Goal: Task Accomplishment & Management: Use online tool/utility

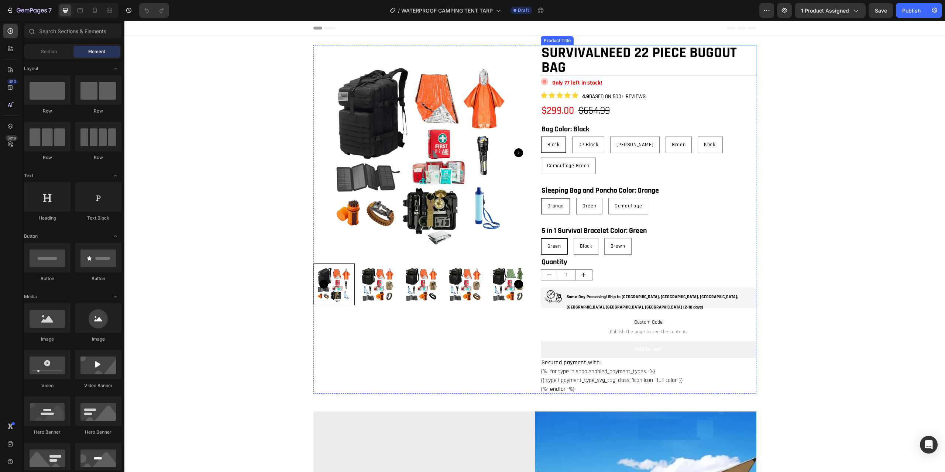
click at [592, 64] on h1 "SURVIVALNEED 22 PIECE BUGOUT BAG" at bounding box center [648, 60] width 215 height 31
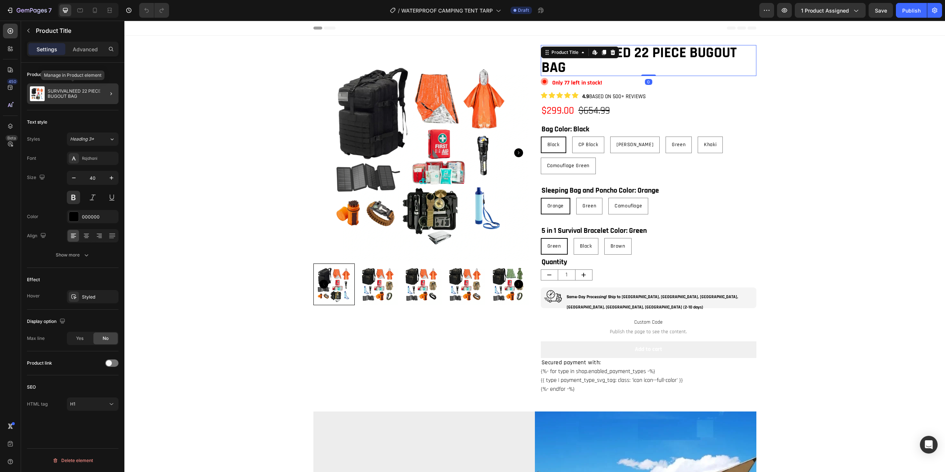
click at [67, 100] on div "SURVIVALNEED 22 PIECE BUGOUT BAG" at bounding box center [73, 93] width 92 height 21
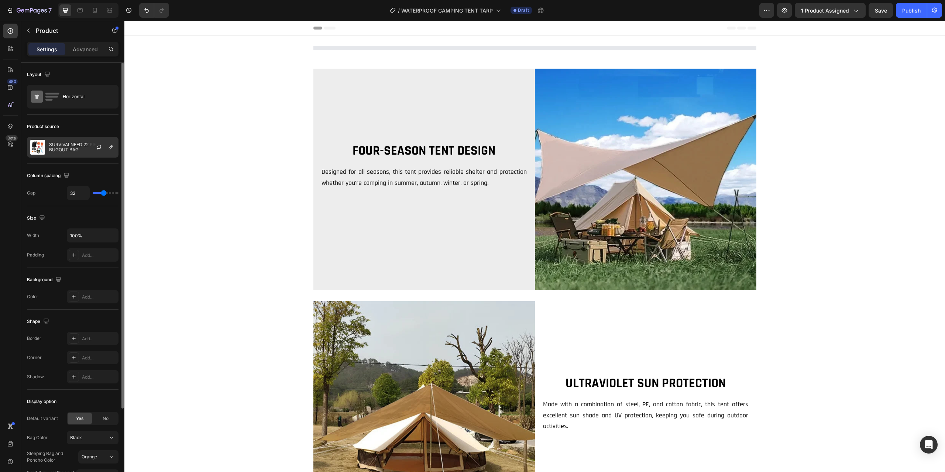
click at [58, 146] on p "SURVIVALNEED 22 PIECE BUGOUT BAG" at bounding box center [82, 147] width 66 height 10
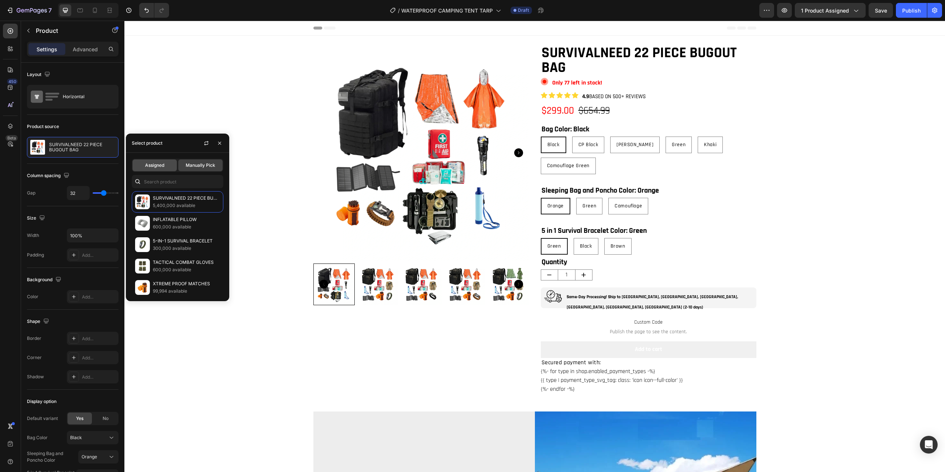
click at [158, 162] on div "Assigned" at bounding box center [154, 165] width 44 height 12
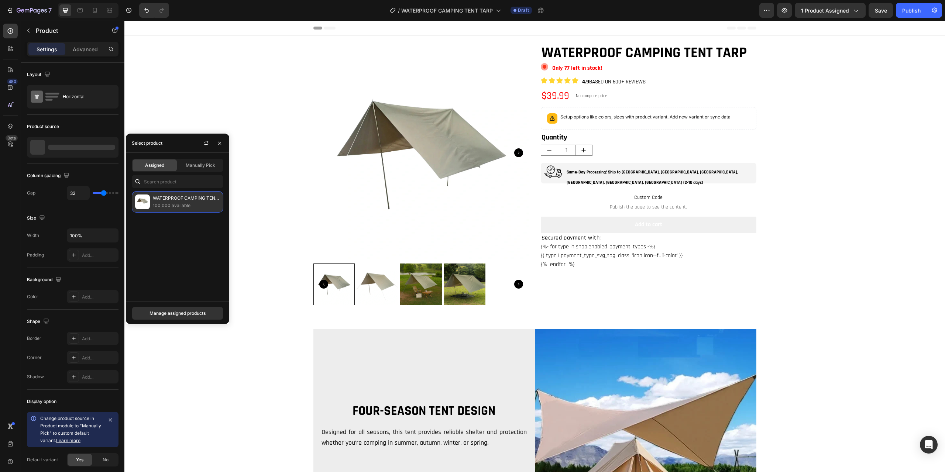
click at [185, 204] on p "100,000 available" at bounding box center [186, 205] width 67 height 7
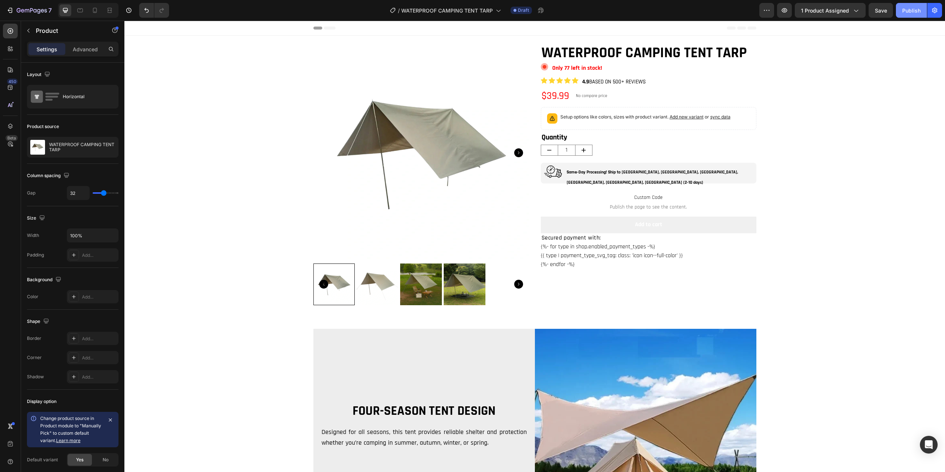
drag, startPoint x: 903, startPoint y: 10, endPoint x: 899, endPoint y: 0, distance: 10.8
click at [903, 10] on div "Publish" at bounding box center [911, 11] width 18 height 8
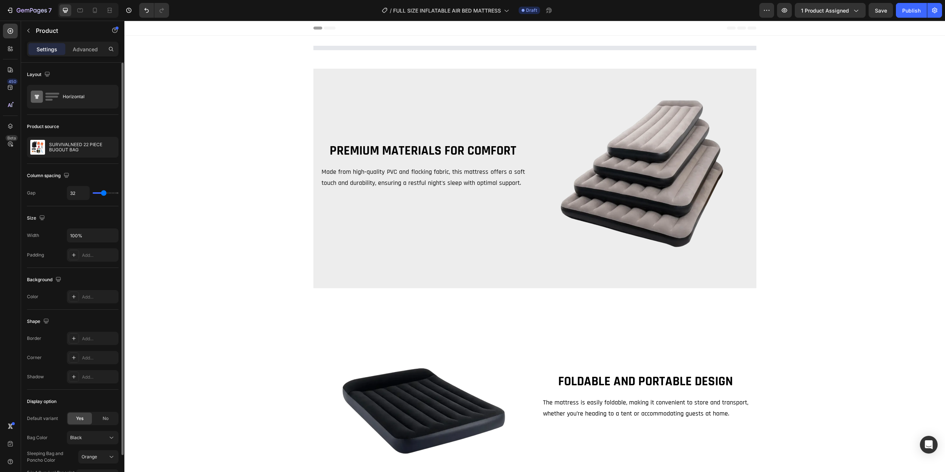
click at [87, 310] on div "Product source SURVIVALNEED 22 PIECE BUGOUT BAG" at bounding box center [73, 350] width 92 height 80
click at [89, 151] on div at bounding box center [102, 147] width 32 height 20
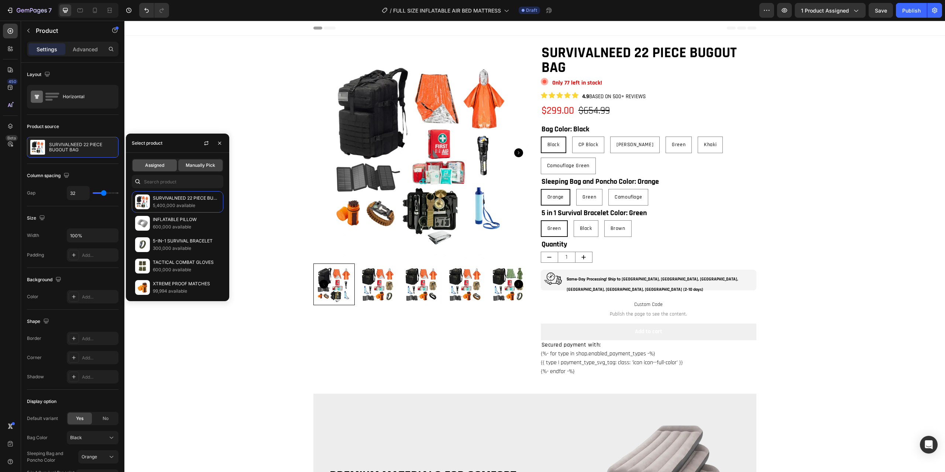
click at [167, 169] on div "Assigned" at bounding box center [154, 165] width 44 height 12
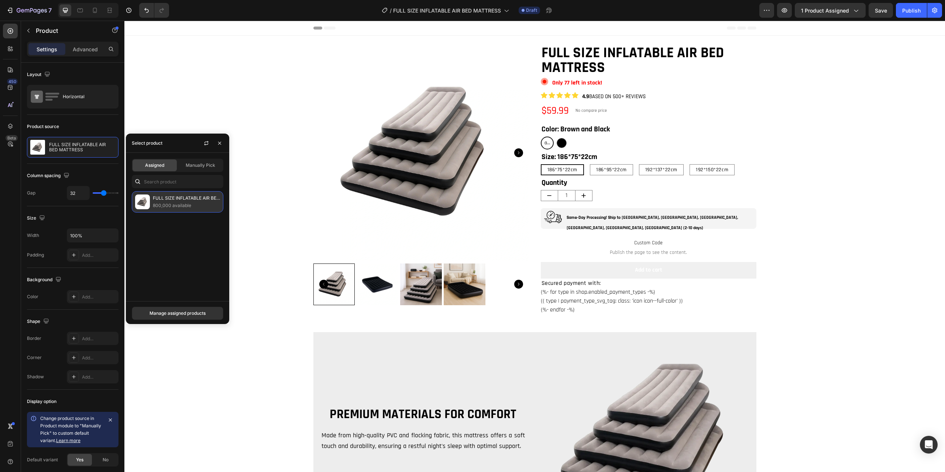
click at [183, 202] on p "800,000 available" at bounding box center [186, 205] width 67 height 7
click at [184, 205] on p "800,000 available" at bounding box center [186, 205] width 67 height 7
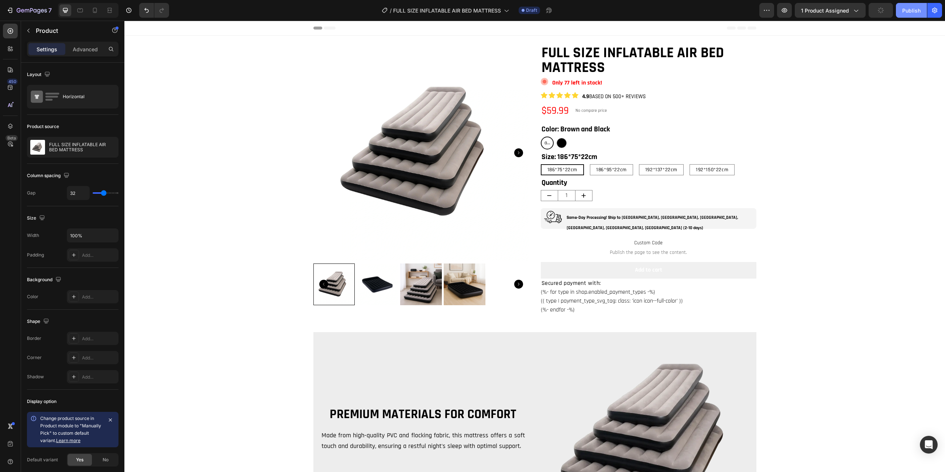
click at [917, 16] on button "Publish" at bounding box center [910, 10] width 31 height 15
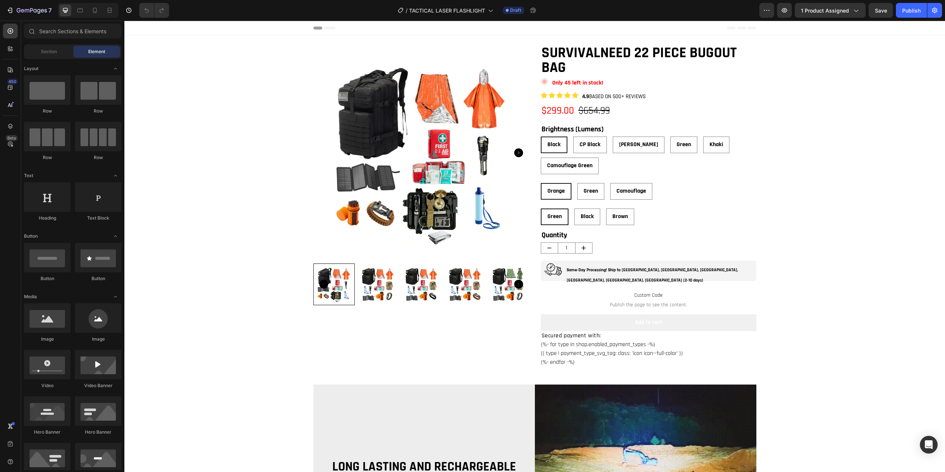
click at [627, 54] on h1 "SURVIVALNEED 22 PIECE BUGOUT BAG" at bounding box center [648, 60] width 215 height 31
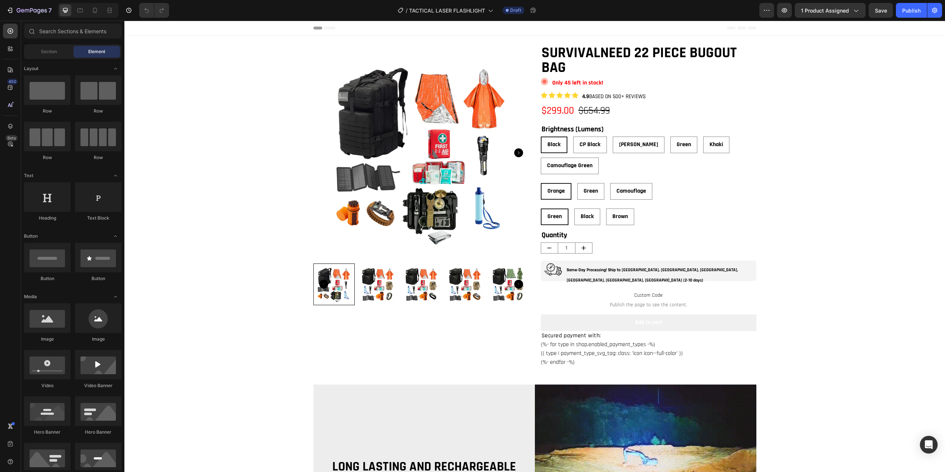
click at [643, 62] on h1 "SURVIVALNEED 22 PIECE BUGOUT BAG" at bounding box center [648, 60] width 215 height 31
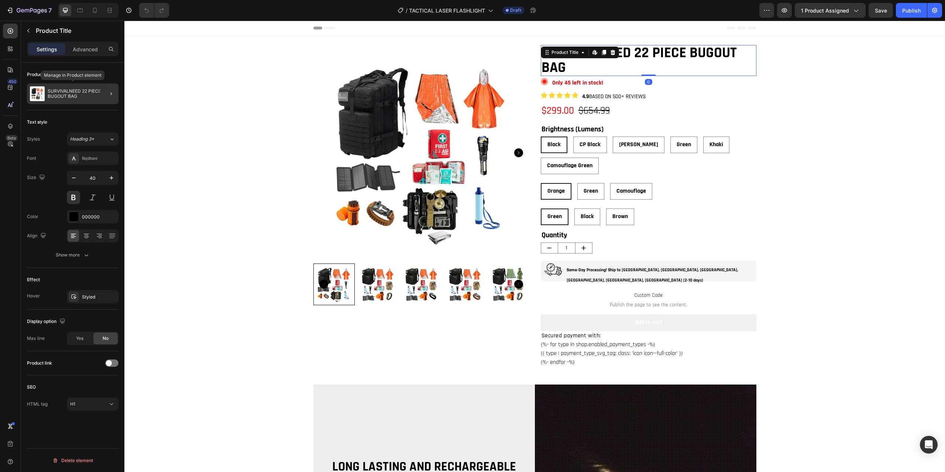
click at [76, 89] on p "SURVIVALNEED 22 PIECE BUGOUT BAG" at bounding box center [82, 94] width 68 height 10
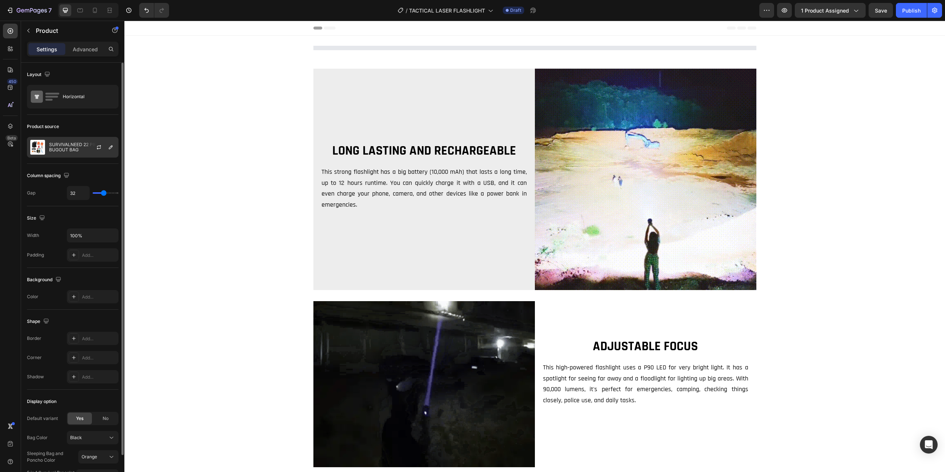
click at [72, 150] on p "SURVIVALNEED 22 PIECE BUGOUT BAG" at bounding box center [82, 147] width 66 height 10
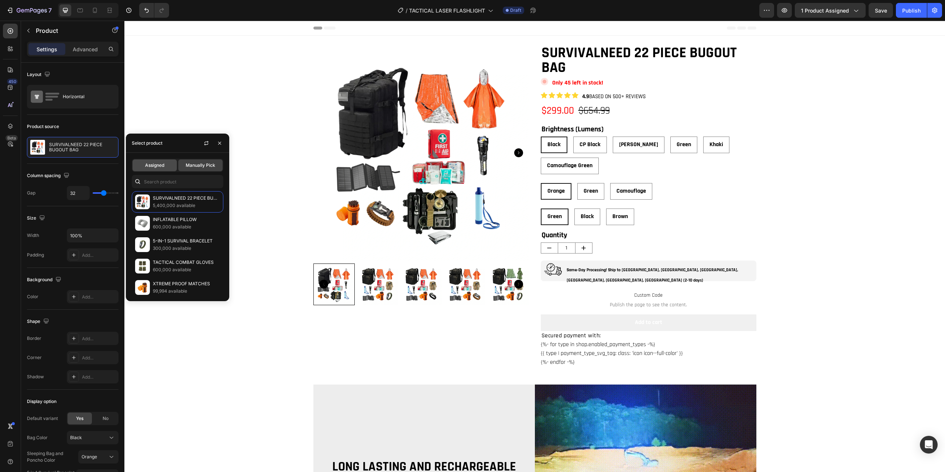
click at [155, 166] on span "Assigned" at bounding box center [154, 165] width 19 height 7
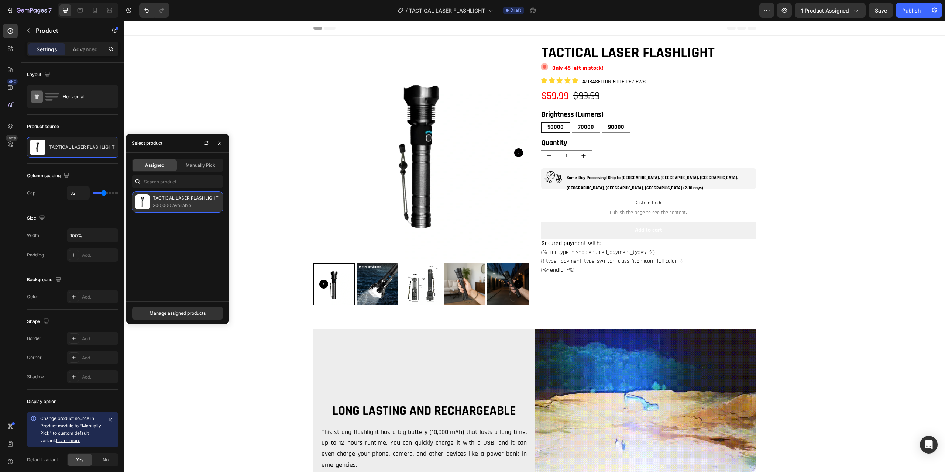
click at [168, 202] on p "300,000 available" at bounding box center [186, 205] width 67 height 7
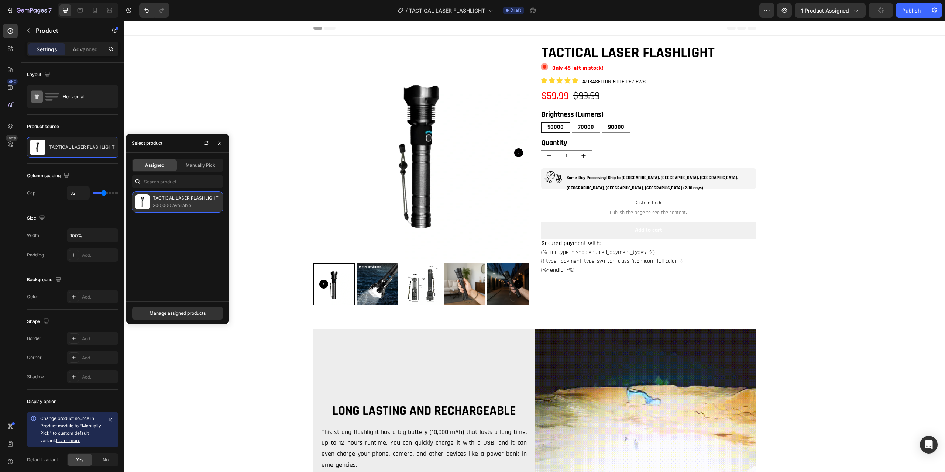
click at [207, 201] on p "TACTICAL LASER FLASHLIGHT" at bounding box center [186, 197] width 67 height 7
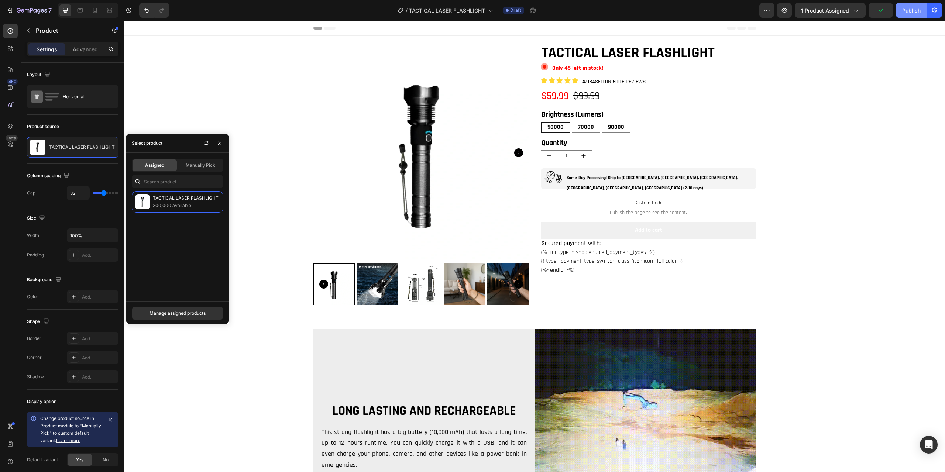
click at [908, 12] on div "Publish" at bounding box center [911, 11] width 18 height 8
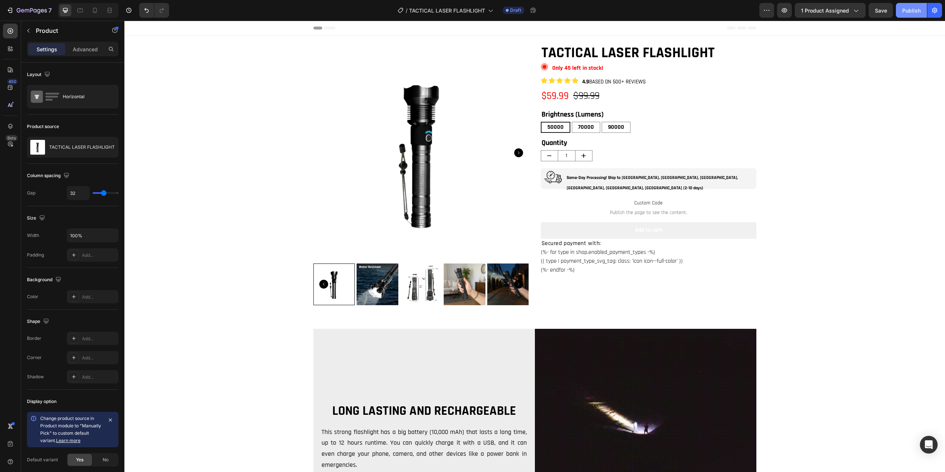
click at [901, 8] on button "Publish" at bounding box center [910, 10] width 31 height 15
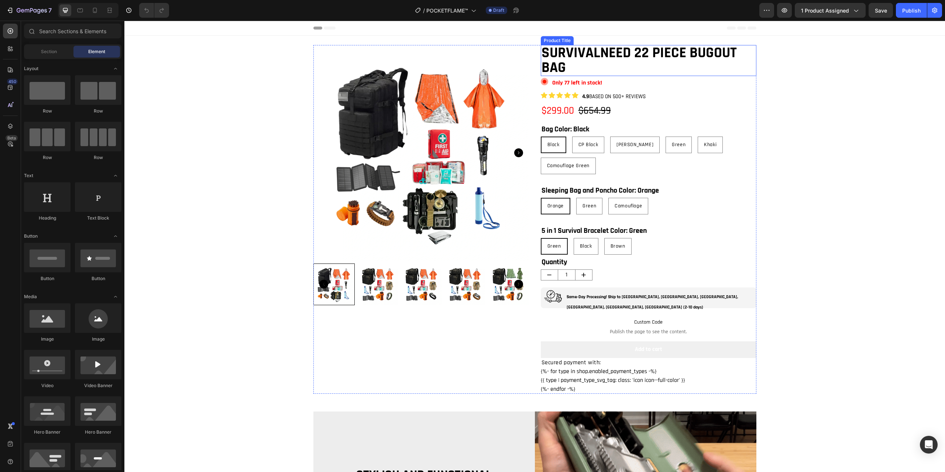
click at [596, 65] on h1 "SURVIVALNEED 22 PIECE BUGOUT BAG" at bounding box center [648, 60] width 215 height 31
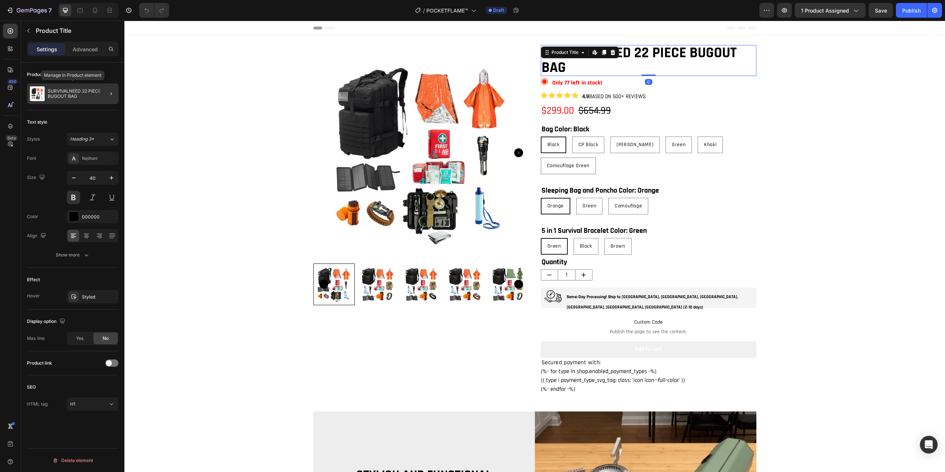
click at [79, 93] on p "SURVIVALNEED 22 PIECE BUGOUT BAG" at bounding box center [82, 94] width 68 height 10
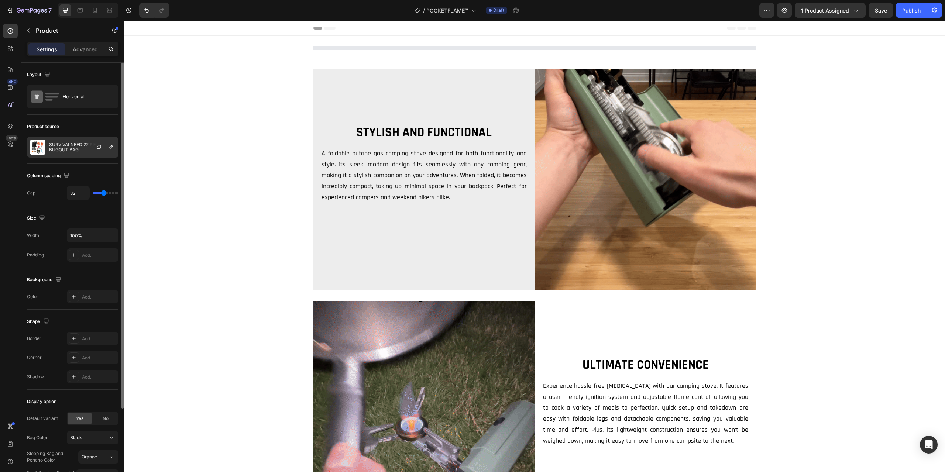
click at [77, 151] on p "SURVIVALNEED 22 PIECE BUGOUT BAG" at bounding box center [82, 147] width 66 height 10
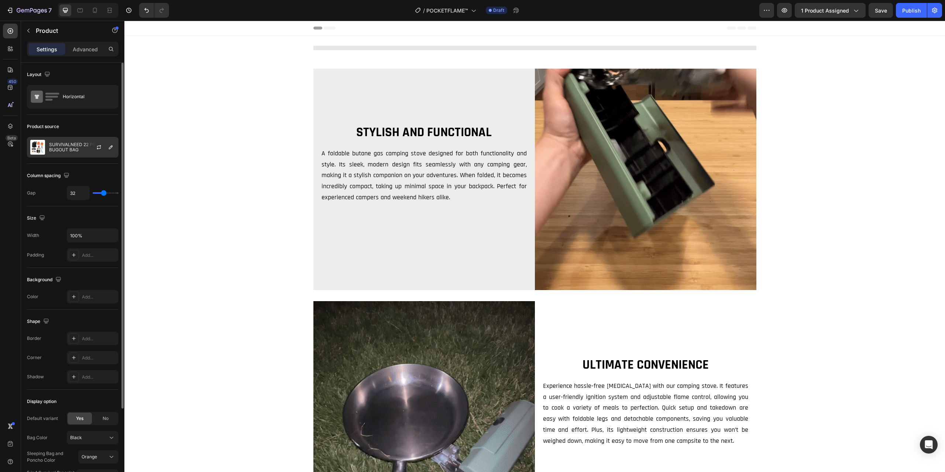
click at [79, 146] on p "SURVIVALNEED 22 PIECE BUGOUT BAG" at bounding box center [82, 147] width 66 height 10
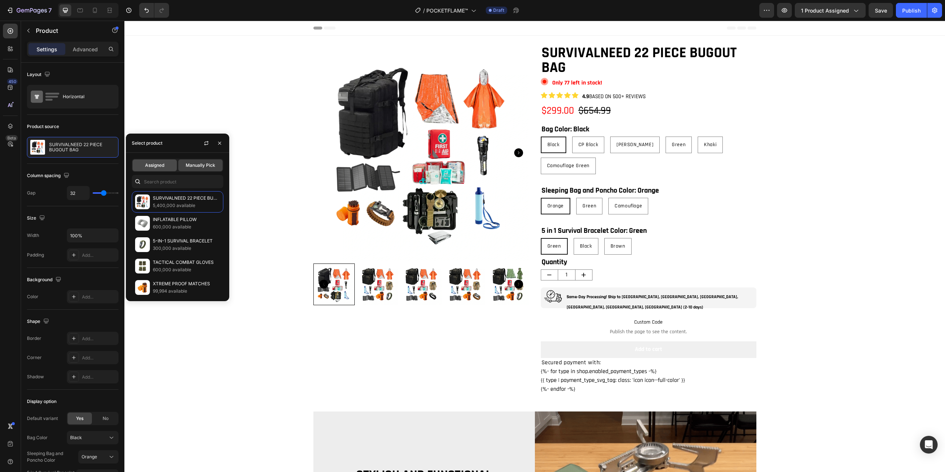
click at [151, 161] on div "Assigned" at bounding box center [154, 165] width 44 height 12
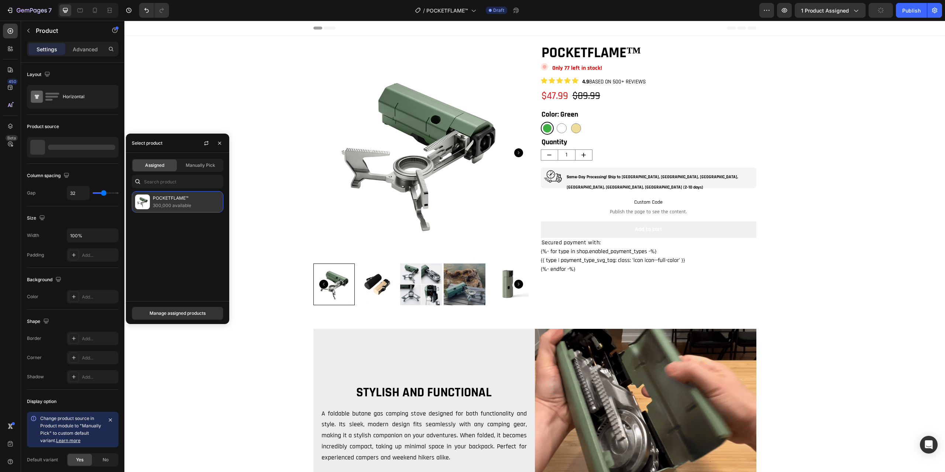
click at [176, 202] on p "300,000 available" at bounding box center [186, 205] width 67 height 7
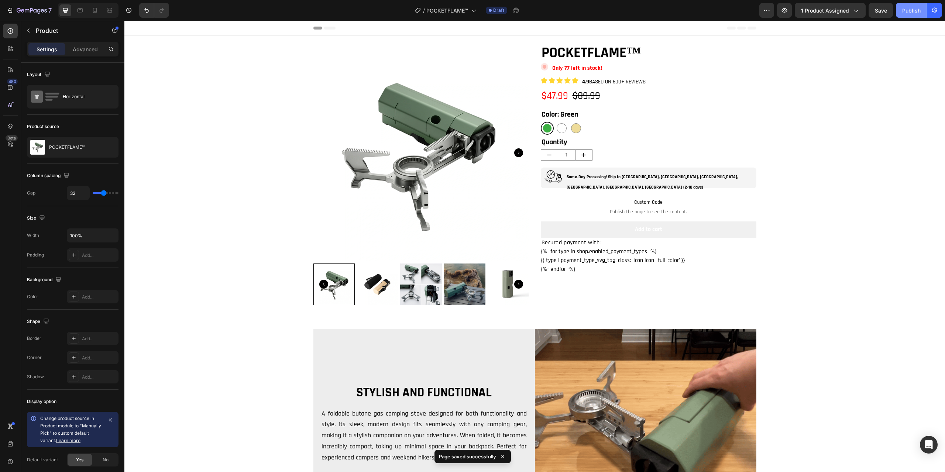
click at [913, 11] on div "Publish" at bounding box center [911, 11] width 18 height 8
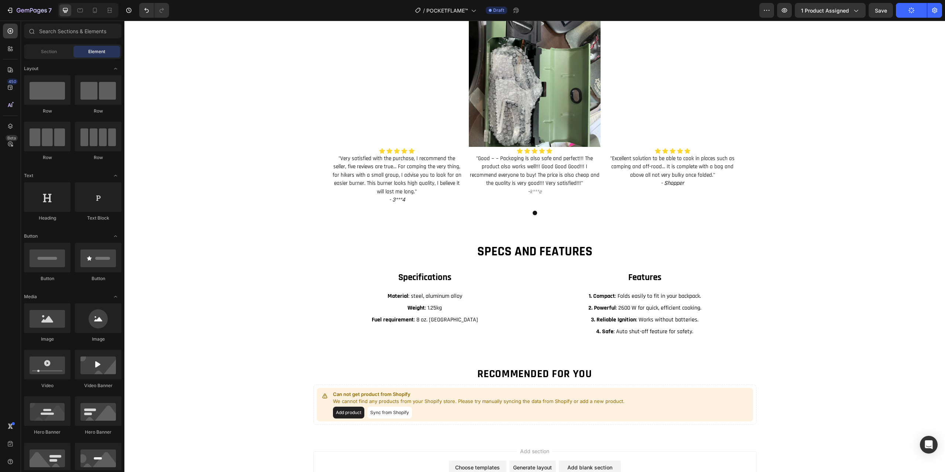
scroll to position [1090, 0]
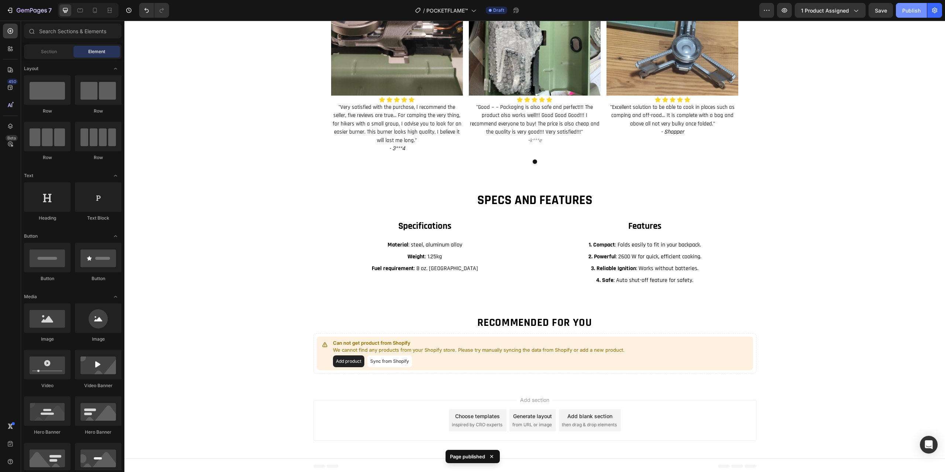
click at [910, 11] on div "Publish" at bounding box center [911, 11] width 18 height 8
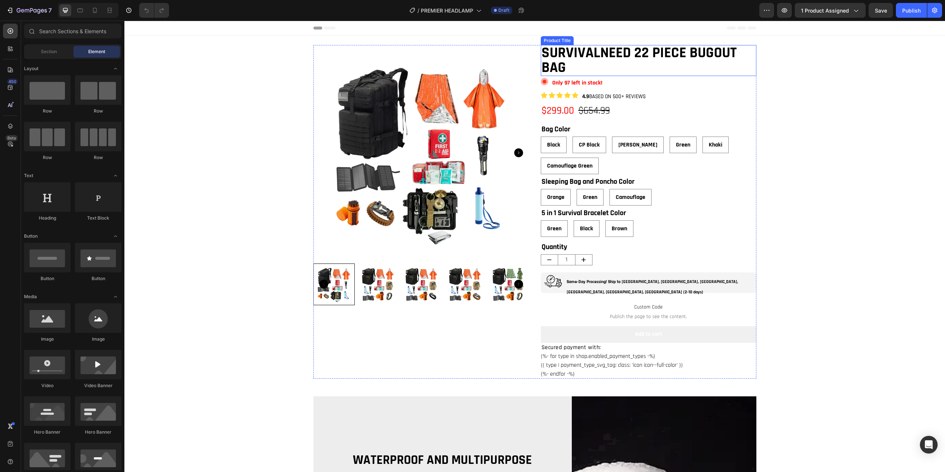
click at [563, 67] on h1 "SURVIVALNEED 22 PIECE BUGOUT BAG" at bounding box center [648, 60] width 215 height 31
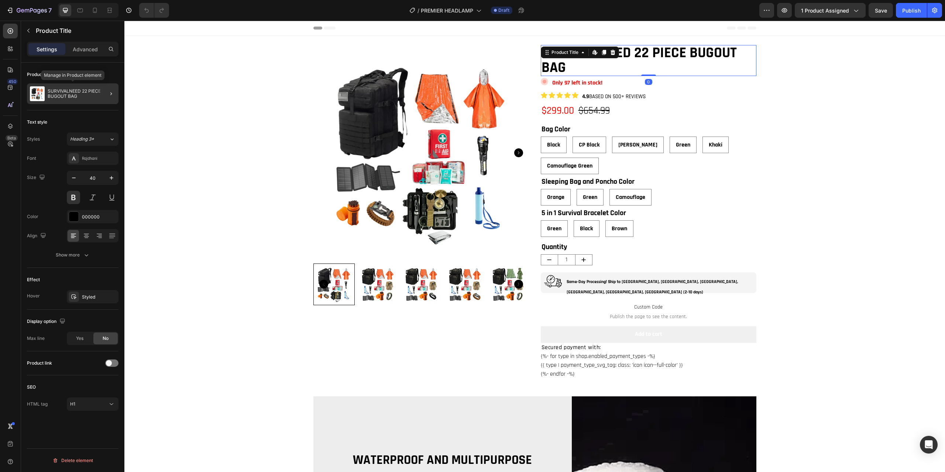
click at [65, 96] on p "SURVIVALNEED 22 PIECE BUGOUT BAG" at bounding box center [82, 94] width 68 height 10
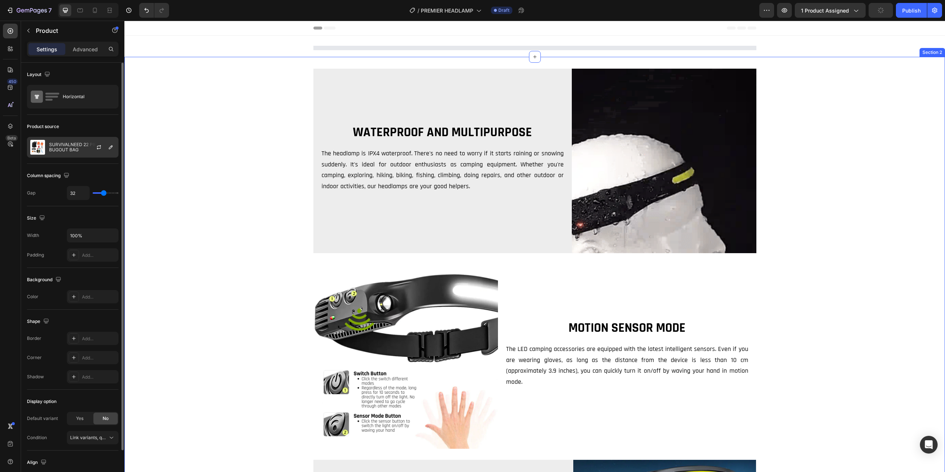
click at [83, 149] on p "SURVIVALNEED 22 PIECE BUGOUT BAG" at bounding box center [82, 147] width 66 height 10
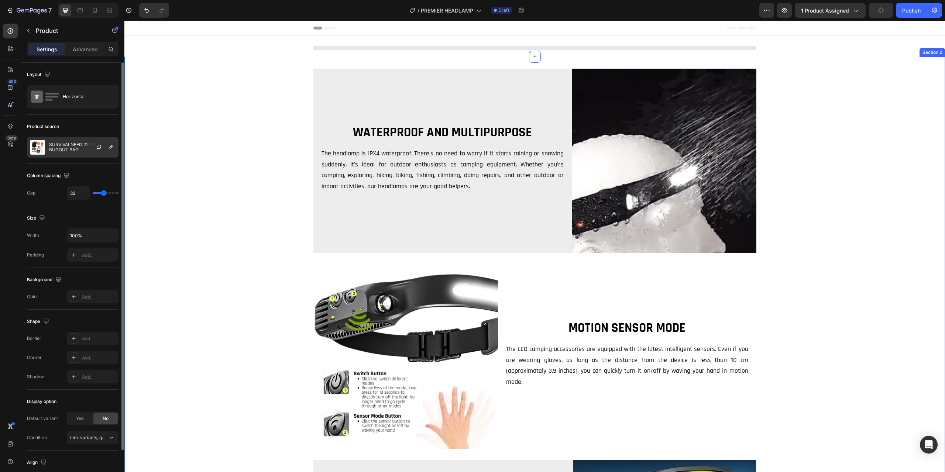
click at [73, 152] on p "SURVIVALNEED 22 PIECE BUGOUT BAG" at bounding box center [82, 147] width 66 height 10
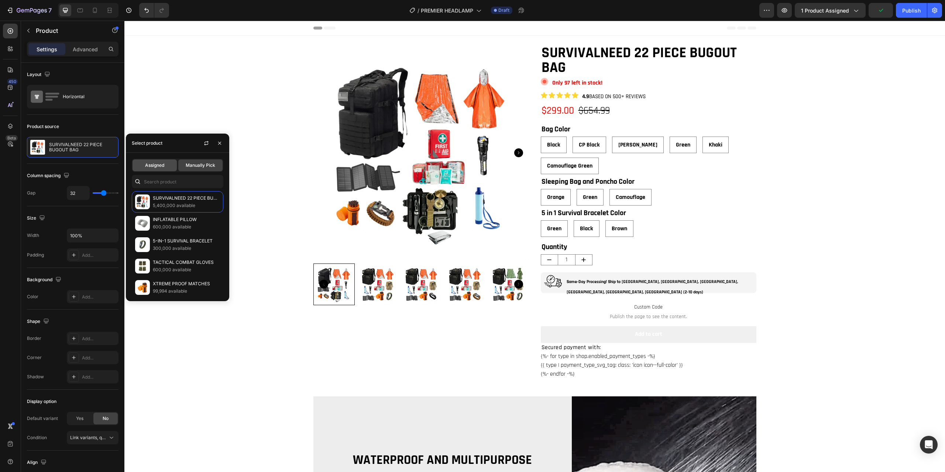
click at [158, 166] on span "Assigned" at bounding box center [154, 165] width 19 height 7
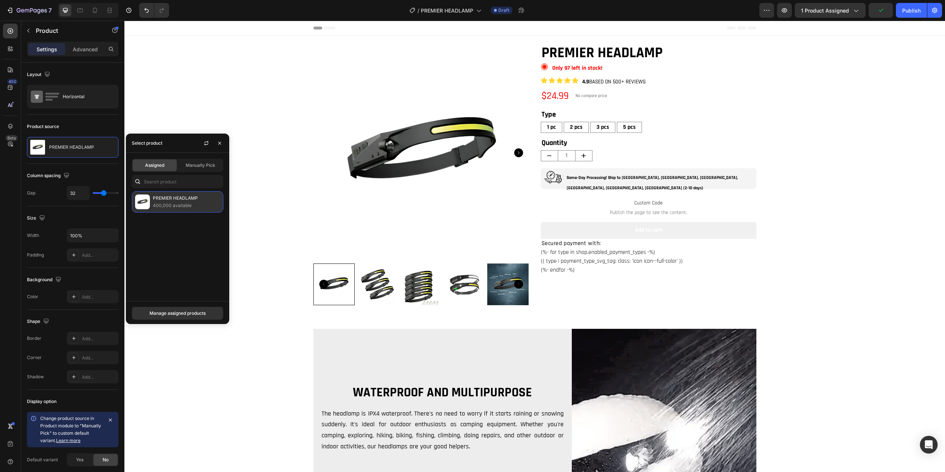
click at [180, 202] on p "400,000 available" at bounding box center [186, 205] width 67 height 7
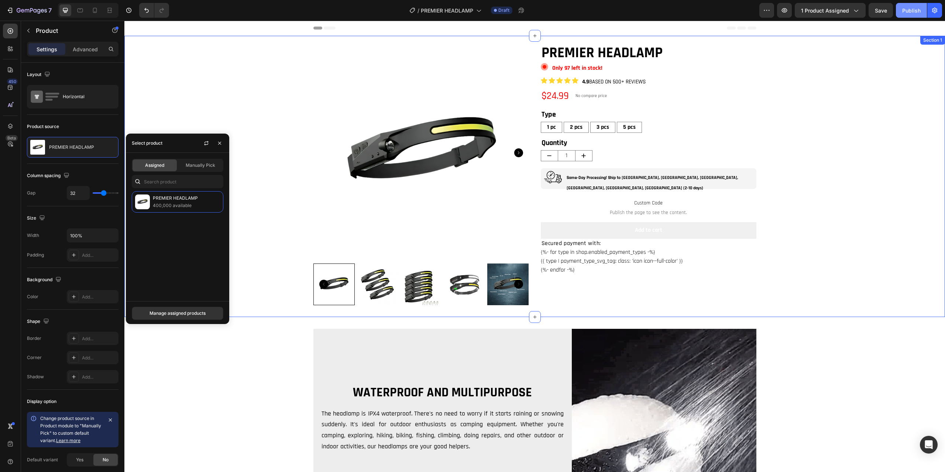
click at [904, 11] on div "Publish" at bounding box center [911, 11] width 18 height 8
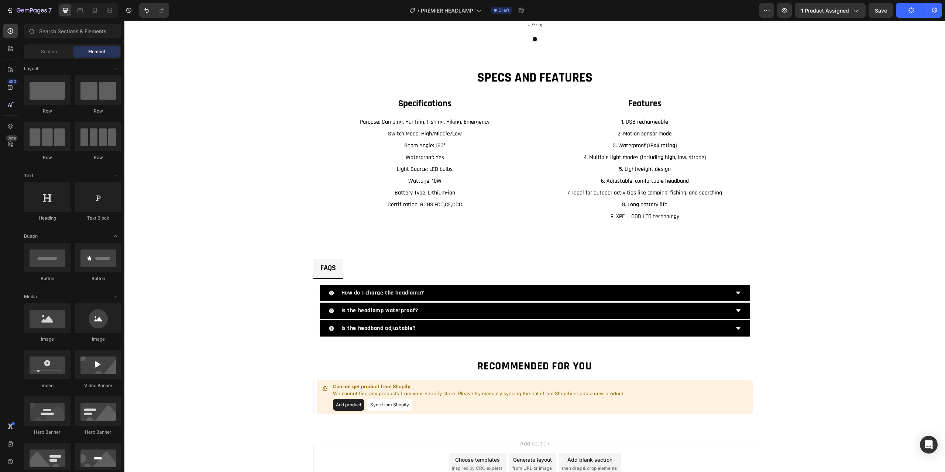
scroll to position [1114, 0]
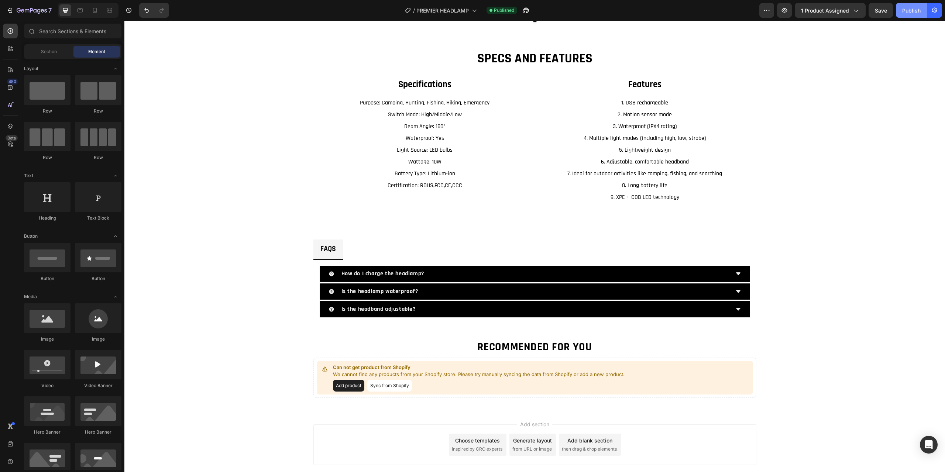
click at [908, 13] on div "Publish" at bounding box center [911, 11] width 18 height 8
